Goal: Task Accomplishment & Management: Manage account settings

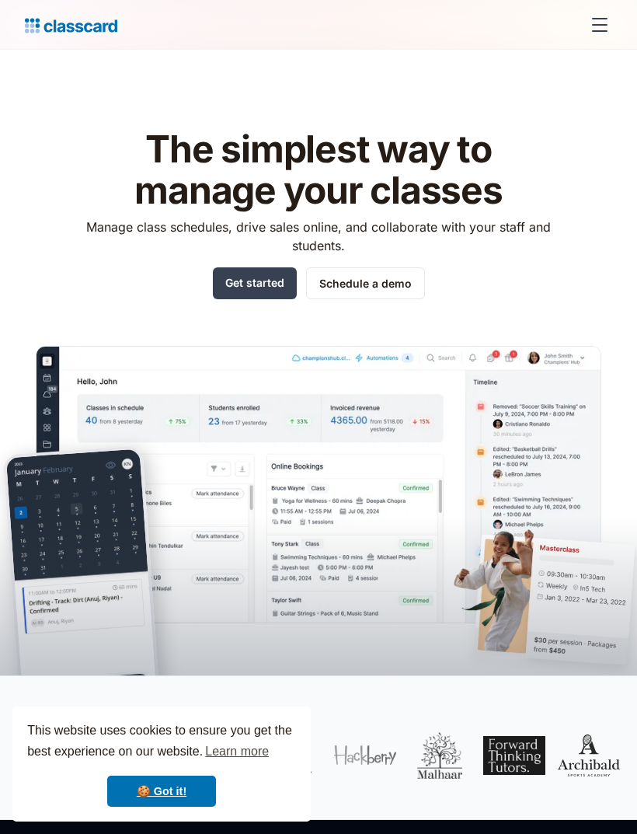
click at [256, 289] on link "Get started" at bounding box center [255, 283] width 84 height 32
click at [595, 32] on div "menu" at bounding box center [600, 24] width 37 height 37
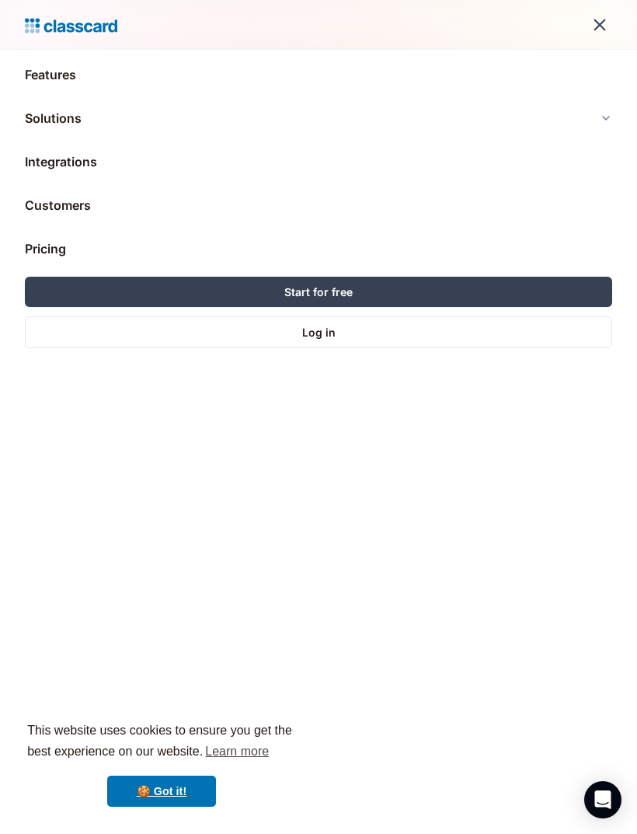
click at [367, 330] on link "Log in" at bounding box center [319, 332] width 588 height 32
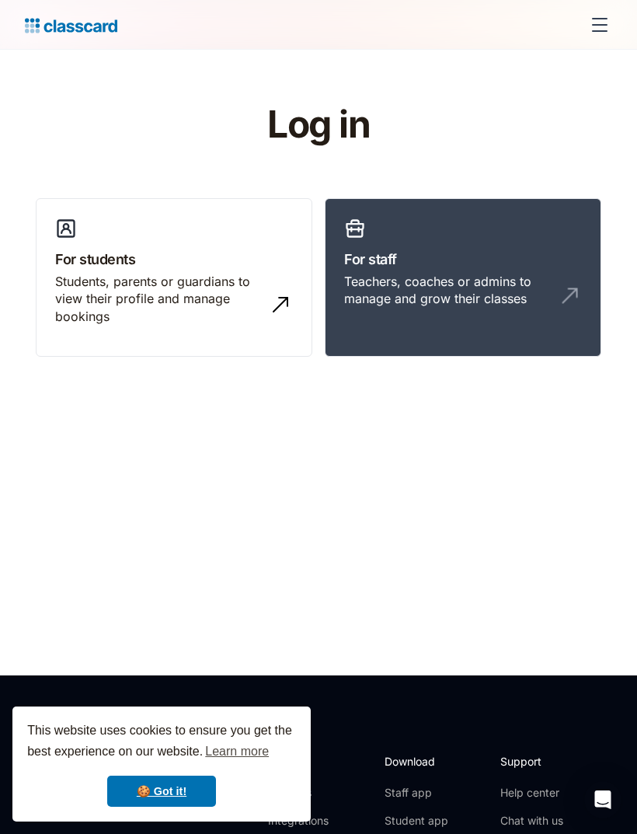
click at [491, 294] on div "Teachers, coaches or admins to manage and grow their classes" at bounding box center [447, 290] width 207 height 35
